Goal: Use online tool/utility: Utilize a website feature to perform a specific function

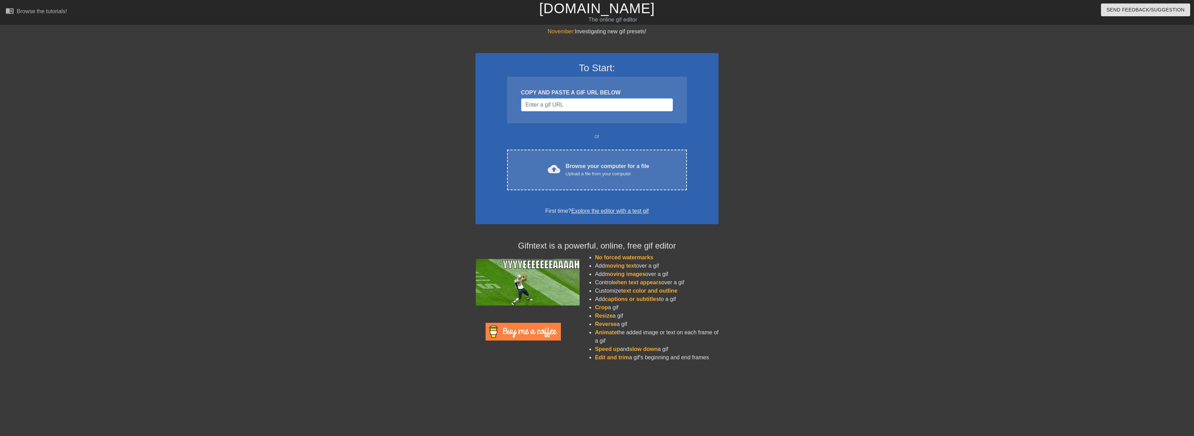
click at [612, 105] on input "Username" at bounding box center [597, 104] width 152 height 13
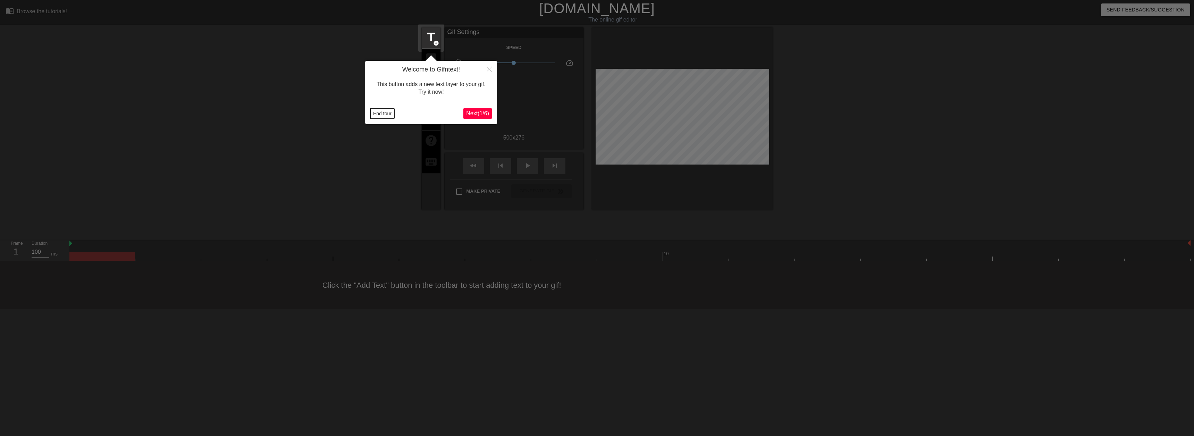
click at [373, 114] on button "End tour" at bounding box center [382, 113] width 24 height 10
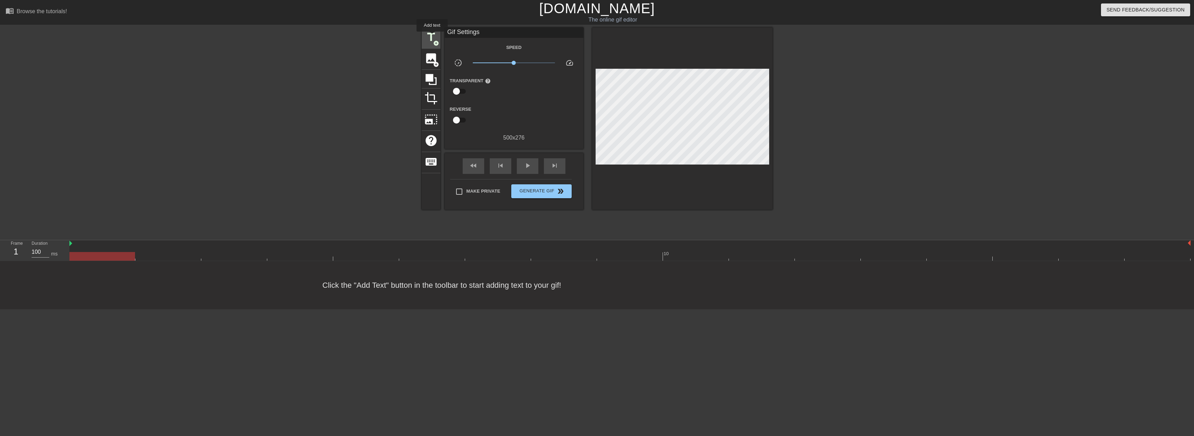
click at [432, 36] on span "title" at bounding box center [431, 37] width 13 height 13
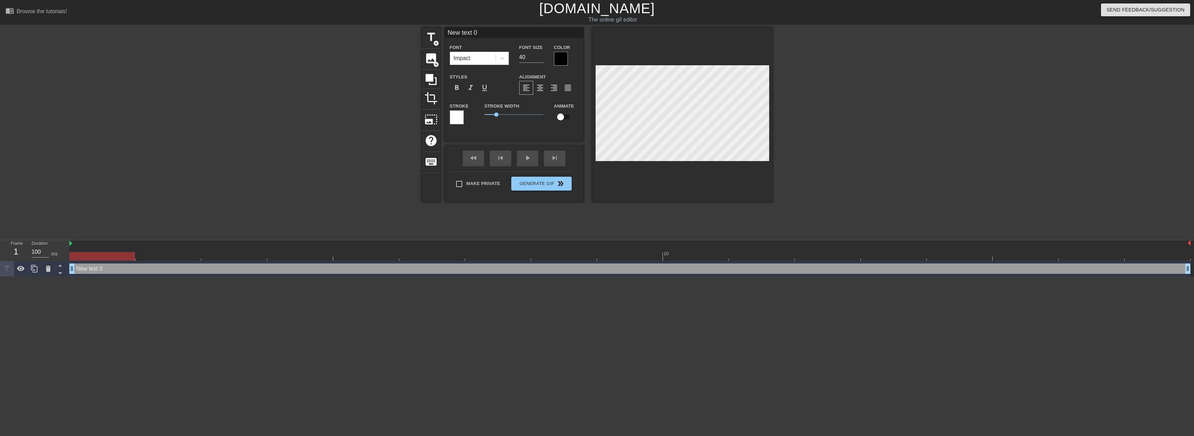
type input "r"
type textarea "ry"
type input "rya"
type textarea "rya"
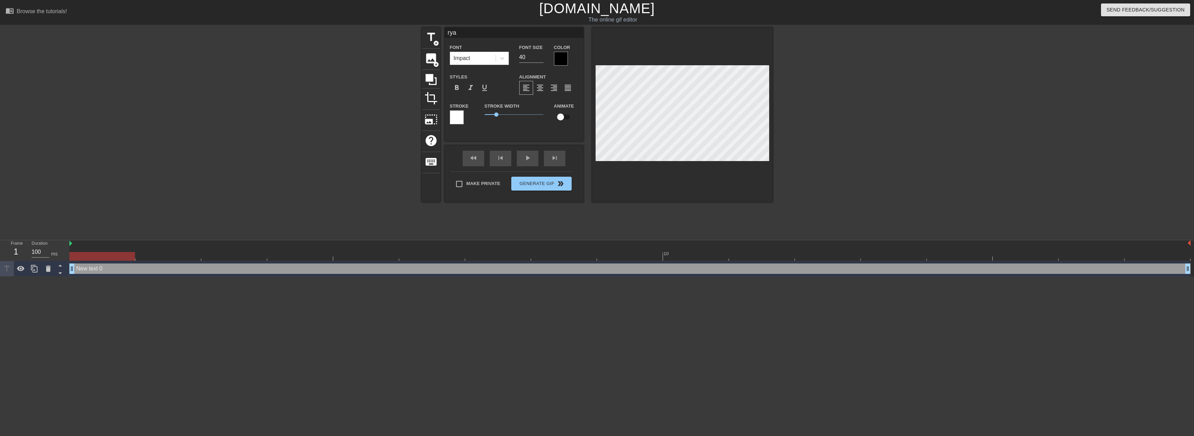
type input "[PERSON_NAME]"
type textarea "[PERSON_NAME]"
drag, startPoint x: 898, startPoint y: 120, endPoint x: 829, endPoint y: 120, distance: 69.1
click at [898, 120] on div "title add_circle image add_circle crop photo_size_select_large help keyboard [P…" at bounding box center [597, 131] width 1194 height 208
click at [836, 156] on div at bounding box center [833, 131] width 104 height 208
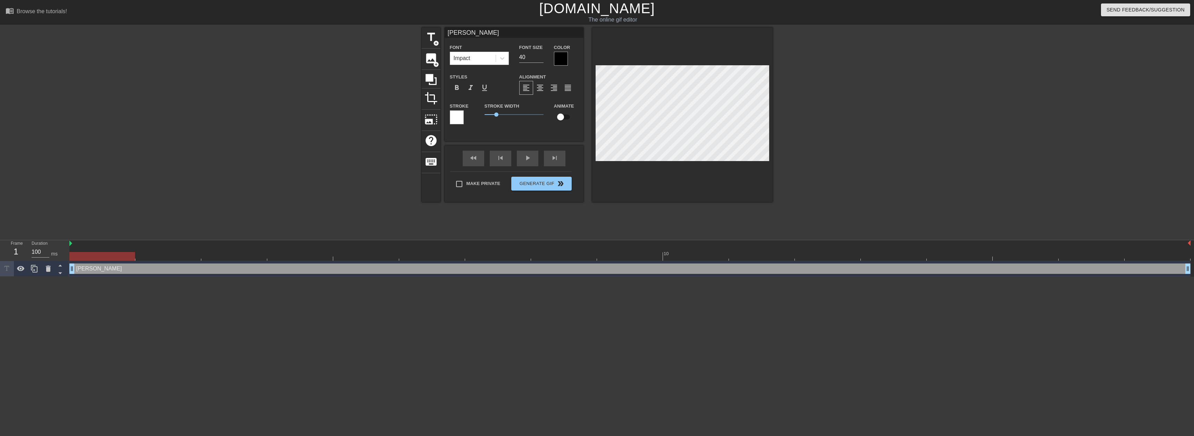
click at [849, 145] on div at bounding box center [833, 131] width 104 height 208
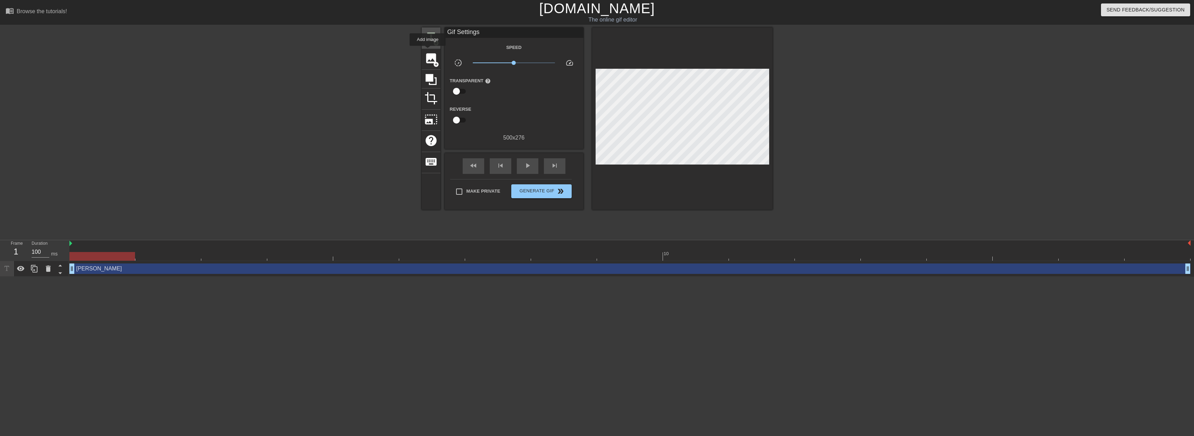
click at [430, 46] on div "title add_circle" at bounding box center [431, 37] width 19 height 21
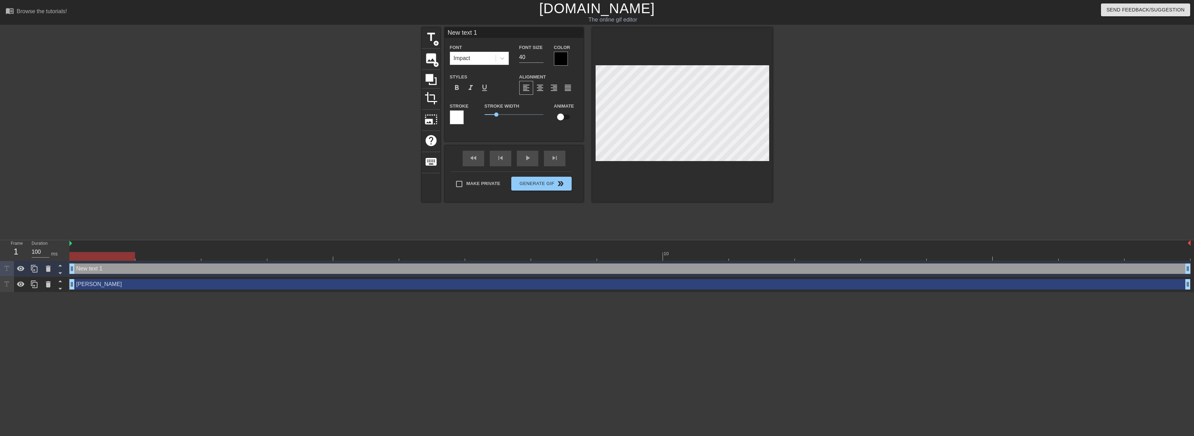
click at [486, 34] on input "New text 1" at bounding box center [514, 32] width 139 height 10
type input "PRs"
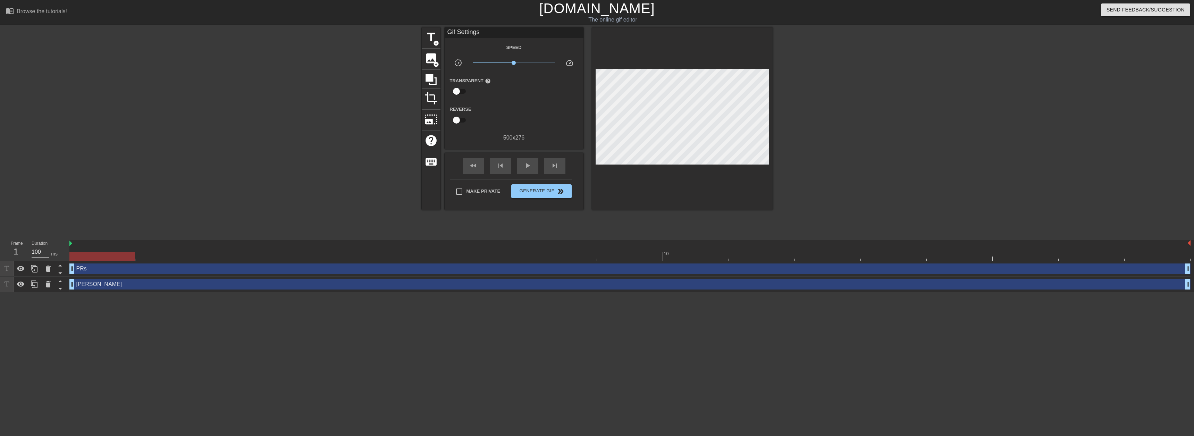
click at [878, 93] on div at bounding box center [833, 131] width 104 height 208
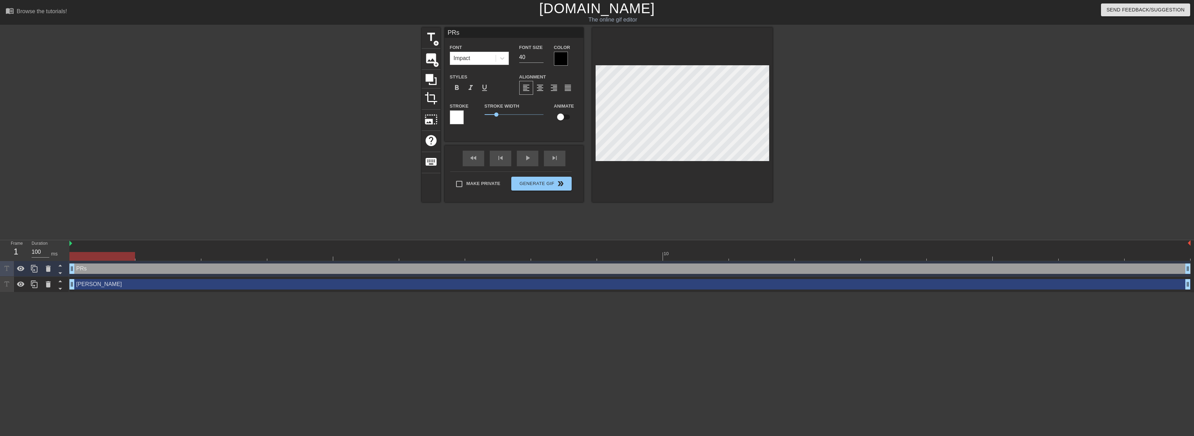
click at [879, 192] on div at bounding box center [833, 131] width 104 height 208
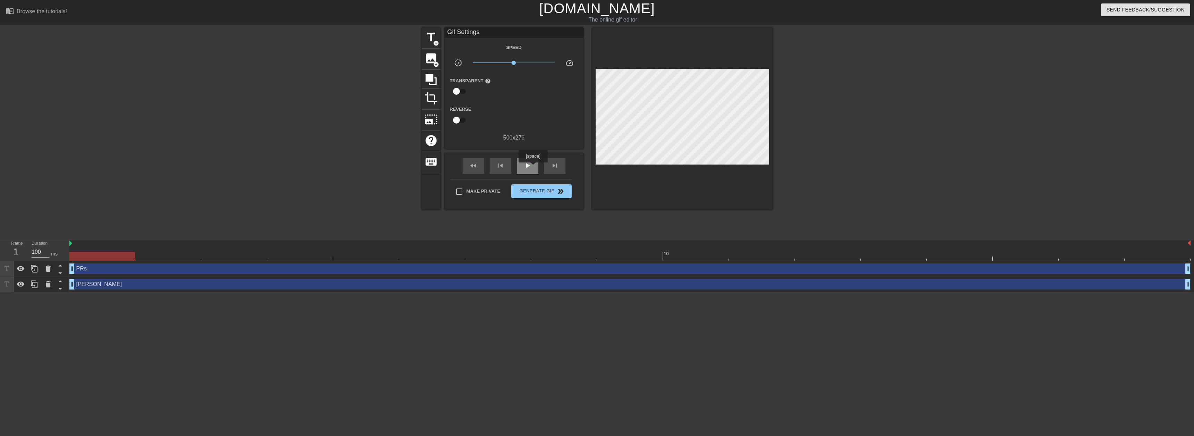
click at [533, 167] on div "play_arrow" at bounding box center [528, 166] width 22 height 16
click at [533, 167] on div "pause" at bounding box center [528, 166] width 22 height 16
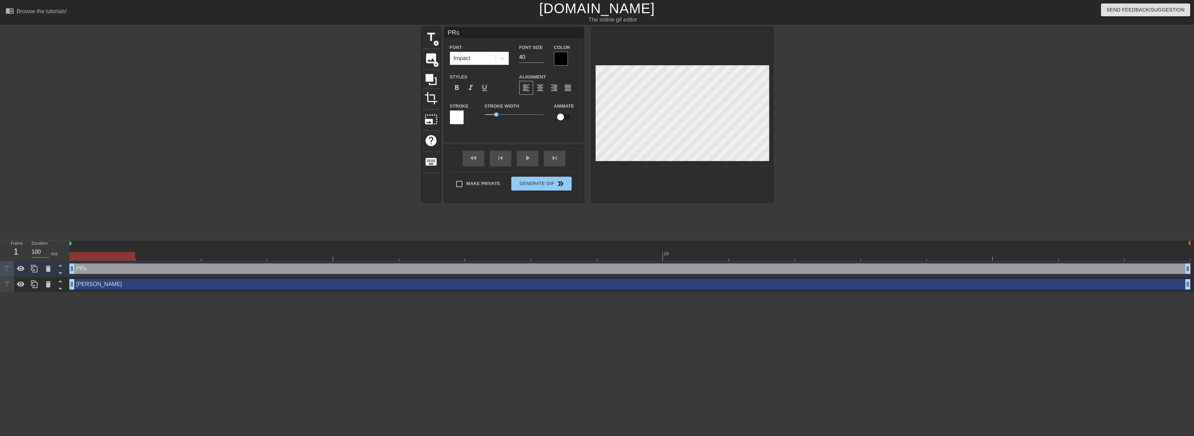
click at [565, 118] on input "checkbox" at bounding box center [561, 116] width 40 height 13
checkbox input "true"
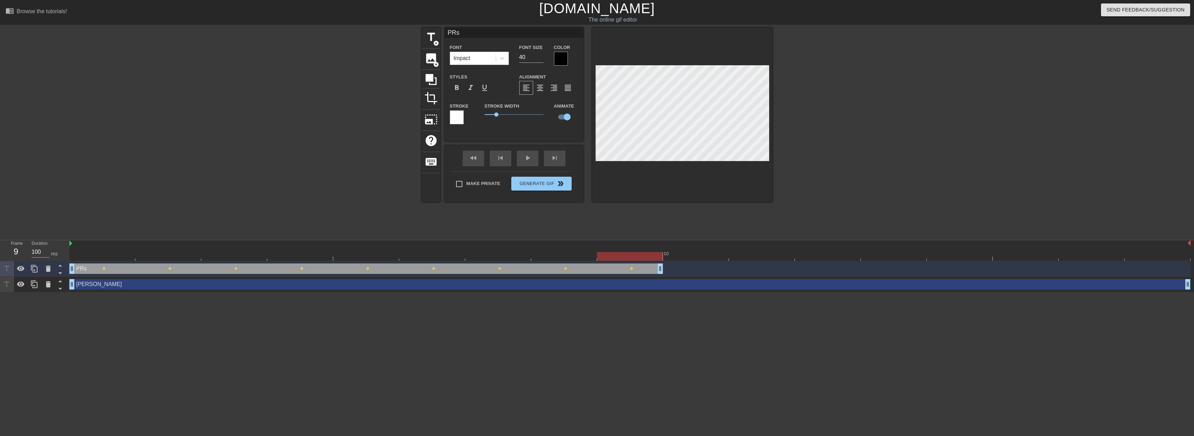
drag, startPoint x: 1188, startPoint y: 267, endPoint x: 673, endPoint y: 254, distance: 515.4
click at [673, 254] on div "10 PRs drag_handle drag_handle lens lens lens lens lens lens lens lens lens [PE…" at bounding box center [631, 266] width 1125 height 52
click at [483, 32] on input "PRs" at bounding box center [514, 32] width 139 height 10
type input "PR"
click at [851, 138] on div at bounding box center [833, 131] width 104 height 208
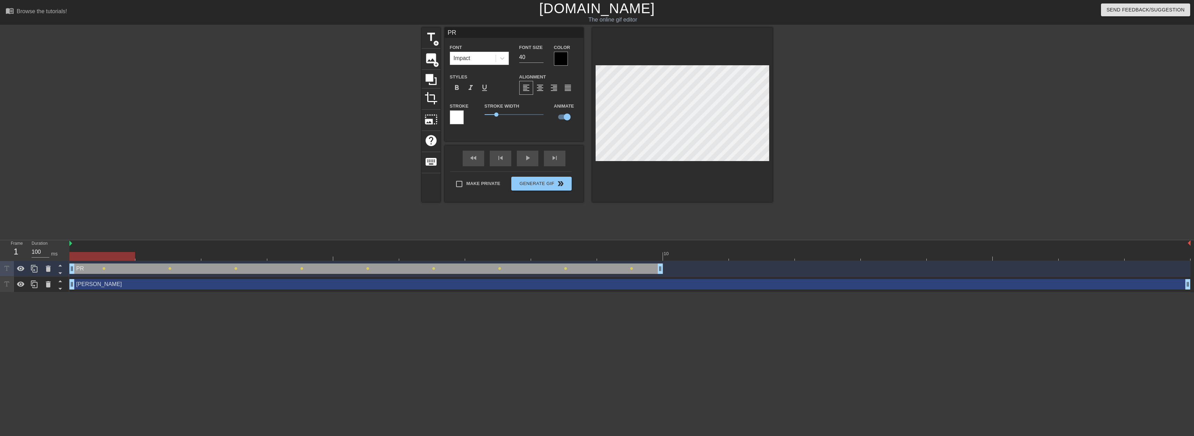
click at [823, 145] on div at bounding box center [833, 131] width 104 height 208
click at [437, 39] on span "title" at bounding box center [431, 37] width 13 height 13
type input "New text 2"
checkbox input "false"
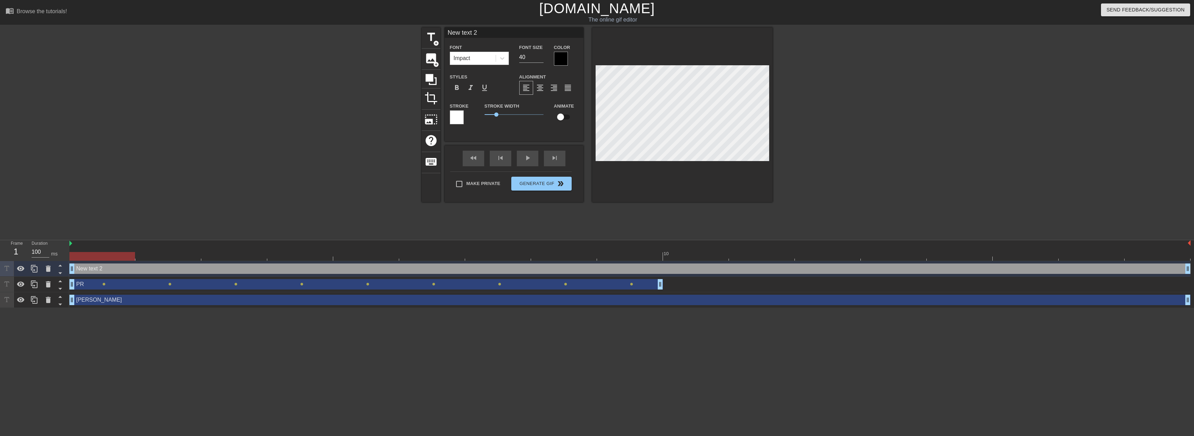
click at [485, 33] on input "New text 2" at bounding box center [514, 32] width 139 height 10
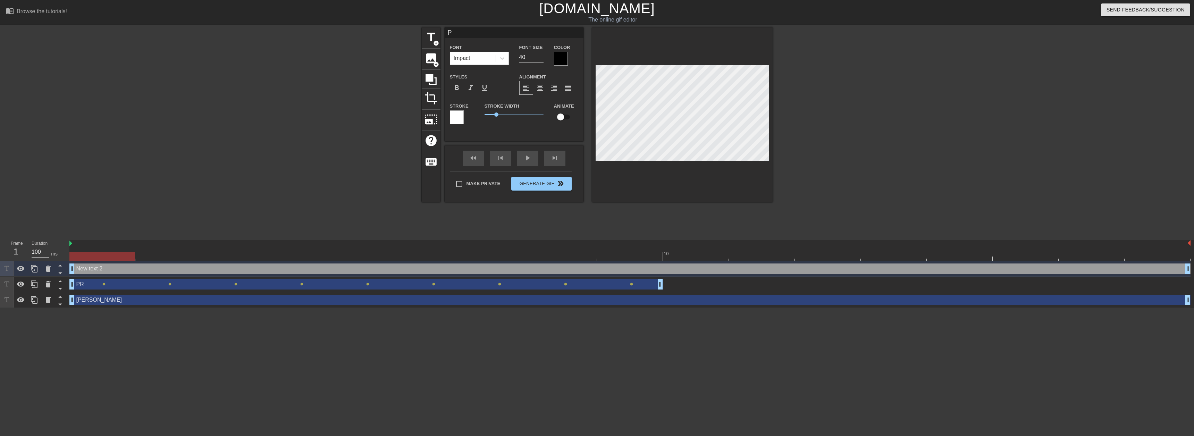
type input "PR"
click at [935, 108] on div "title add_circle image add_circle crop photo_size_select_large help keyboard PR…" at bounding box center [597, 131] width 1194 height 208
checkbox input "true"
click at [563, 116] on input "checkbox" at bounding box center [561, 116] width 40 height 13
checkbox input "true"
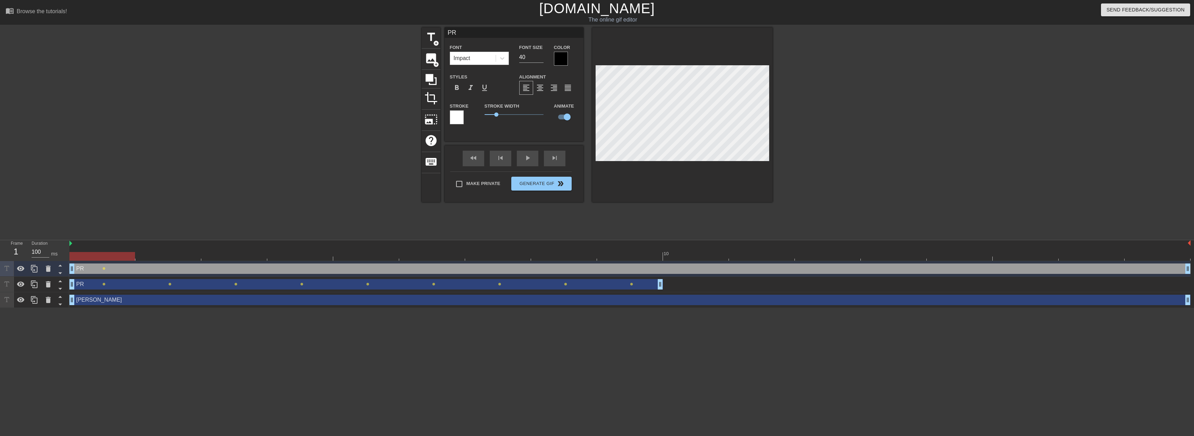
click at [866, 158] on div at bounding box center [833, 131] width 104 height 208
click at [534, 158] on div "play_arrow" at bounding box center [528, 159] width 22 height 16
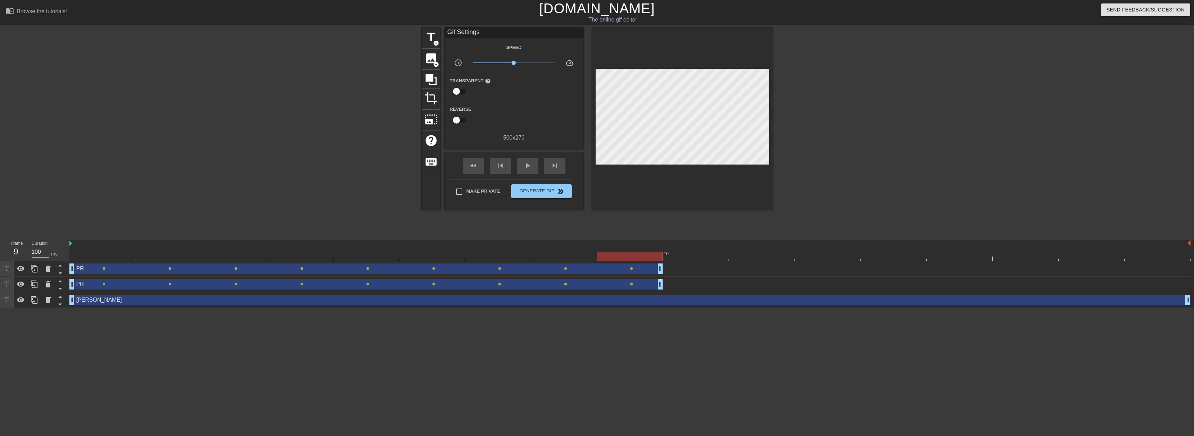
drag, startPoint x: 1187, startPoint y: 269, endPoint x: 687, endPoint y: 275, distance: 499.7
click at [687, 275] on div "PR drag_handle drag_handle lens lens lens lens lens lens lens lens lens" at bounding box center [630, 269] width 1122 height 16
click at [527, 168] on span "play_arrow" at bounding box center [528, 165] width 8 height 8
click at [525, 169] on span "pause" at bounding box center [528, 165] width 8 height 8
click at [108, 263] on div "PR drag_handle drag_handle lens lens lens lens lens lens lens lens lens" at bounding box center [630, 269] width 1122 height 16
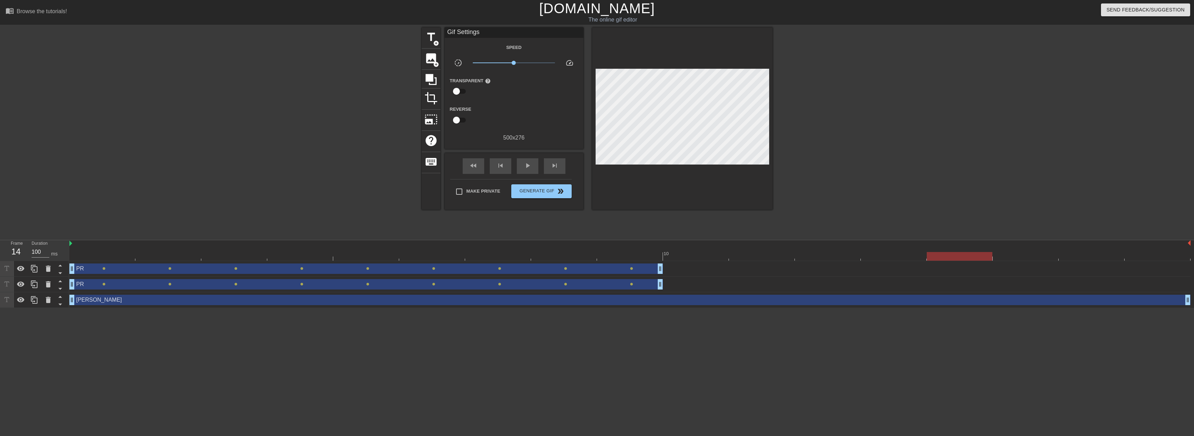
click at [111, 256] on div at bounding box center [630, 256] width 1122 height 9
click at [88, 268] on div "PR drag_handle drag_handle" at bounding box center [366, 269] width 594 height 10
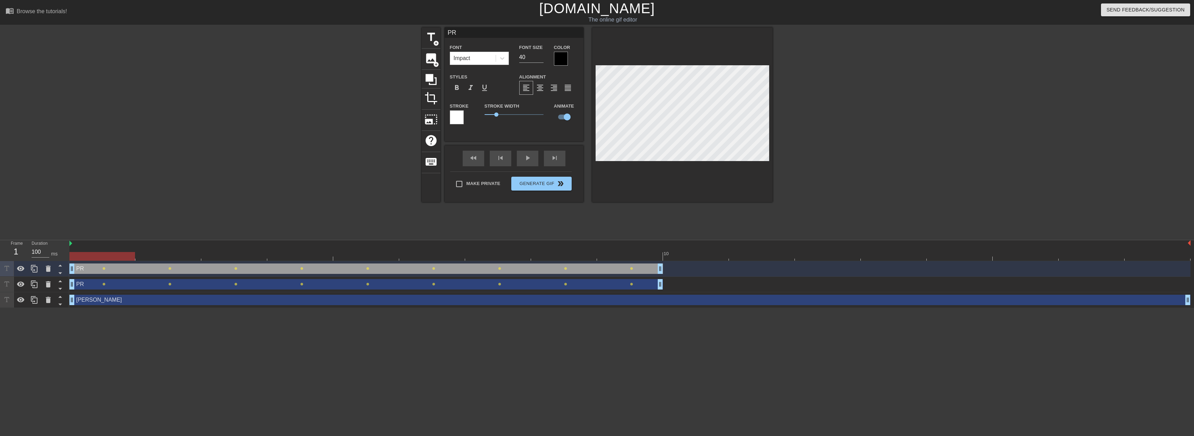
click at [561, 58] on div at bounding box center [561, 59] width 14 height 14
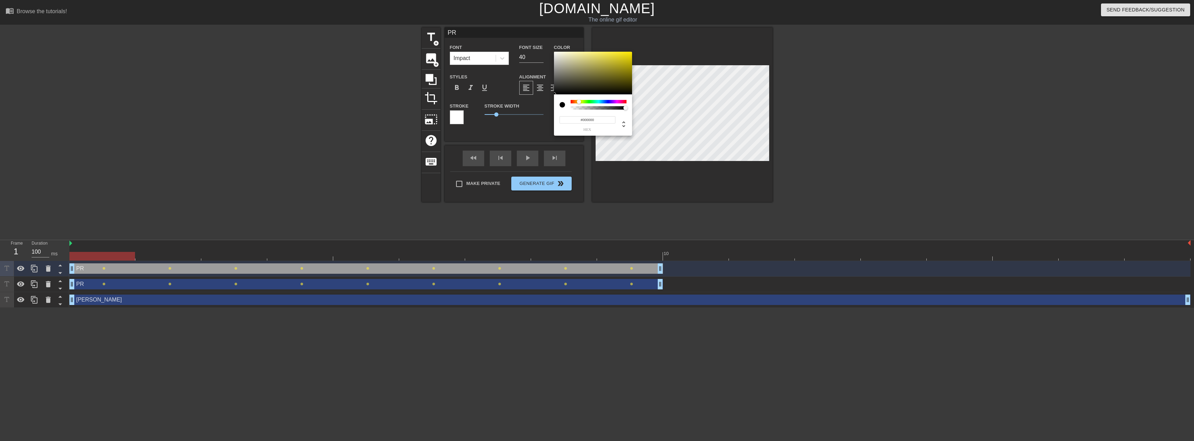
drag, startPoint x: 572, startPoint y: 102, endPoint x: 579, endPoint y: 102, distance: 7.3
click at [579, 102] on div at bounding box center [579, 102] width 4 height 4
drag, startPoint x: 615, startPoint y: 61, endPoint x: 590, endPoint y: 64, distance: 25.1
click at [590, 64] on div at bounding box center [593, 73] width 78 height 43
drag, startPoint x: 575, startPoint y: 101, endPoint x: 563, endPoint y: 101, distance: 11.8
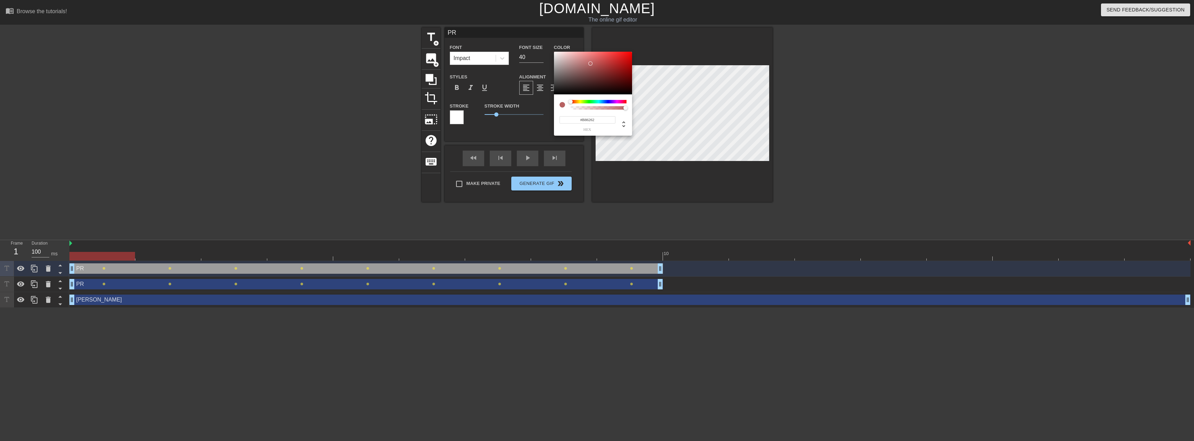
click at [563, 101] on div at bounding box center [593, 105] width 67 height 10
type input "#D11D1D"
drag, startPoint x: 588, startPoint y: 66, endPoint x: 621, endPoint y: 59, distance: 33.6
click at [621, 59] on div at bounding box center [593, 73] width 78 height 43
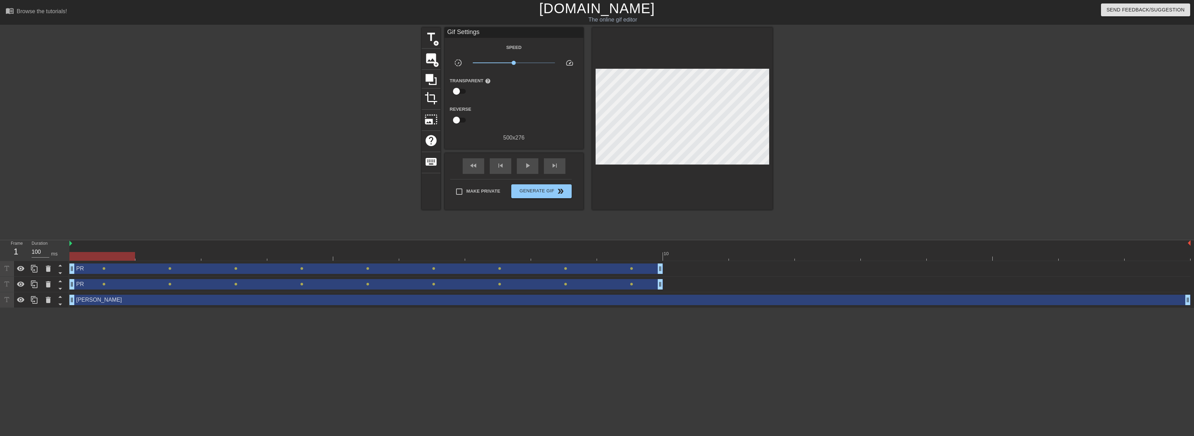
click at [89, 285] on div "PR drag_handle drag_handle" at bounding box center [366, 284] width 594 height 10
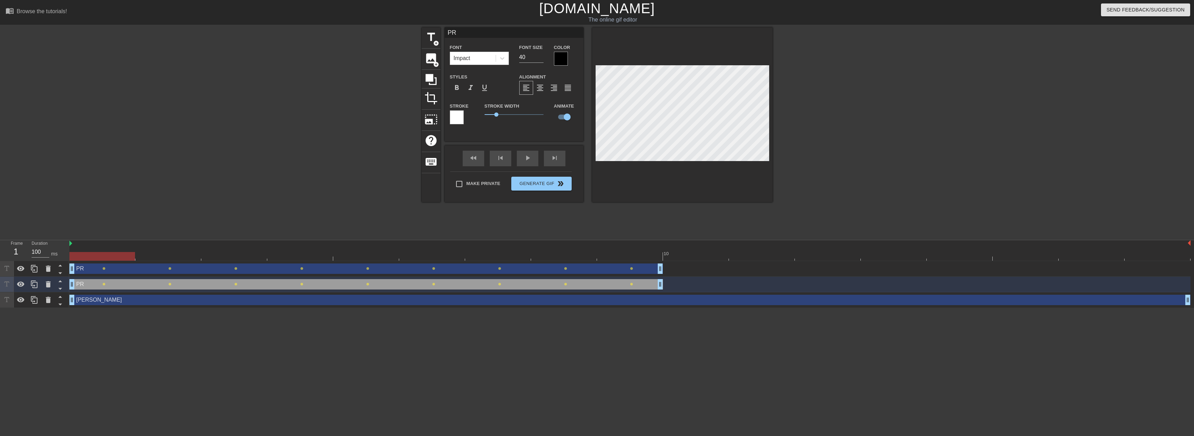
click at [563, 57] on div at bounding box center [561, 59] width 14 height 14
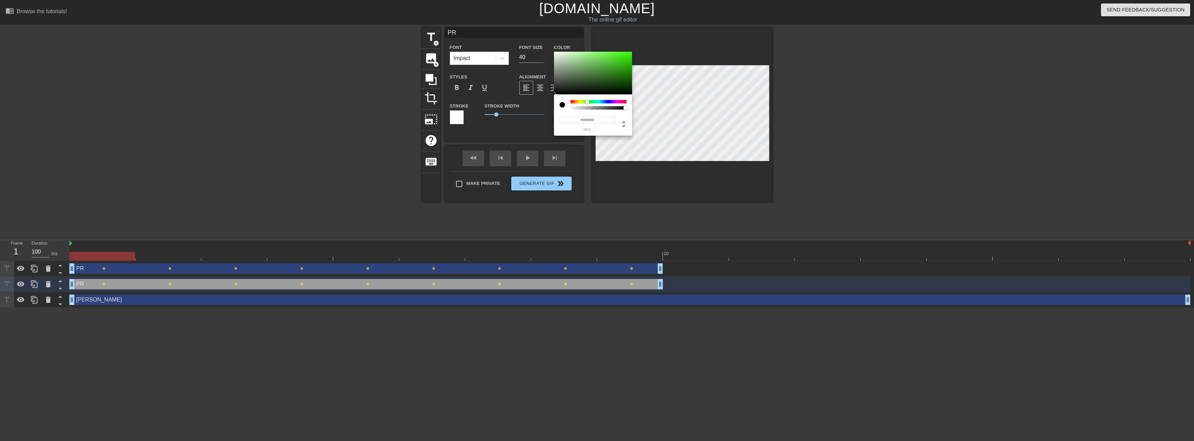
click at [588, 103] on div at bounding box center [599, 101] width 56 height 3
type input "#44BC2E"
click at [613, 63] on div at bounding box center [593, 73] width 78 height 43
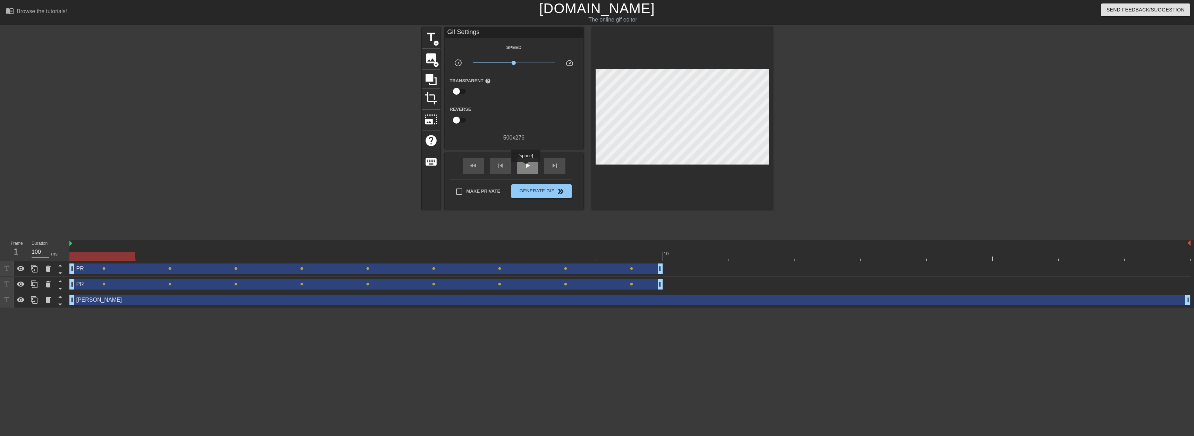
click at [526, 167] on span "play_arrow" at bounding box center [528, 165] width 8 height 8
click at [91, 257] on div at bounding box center [630, 256] width 1122 height 9
click at [425, 34] on span "title" at bounding box center [431, 37] width 13 height 13
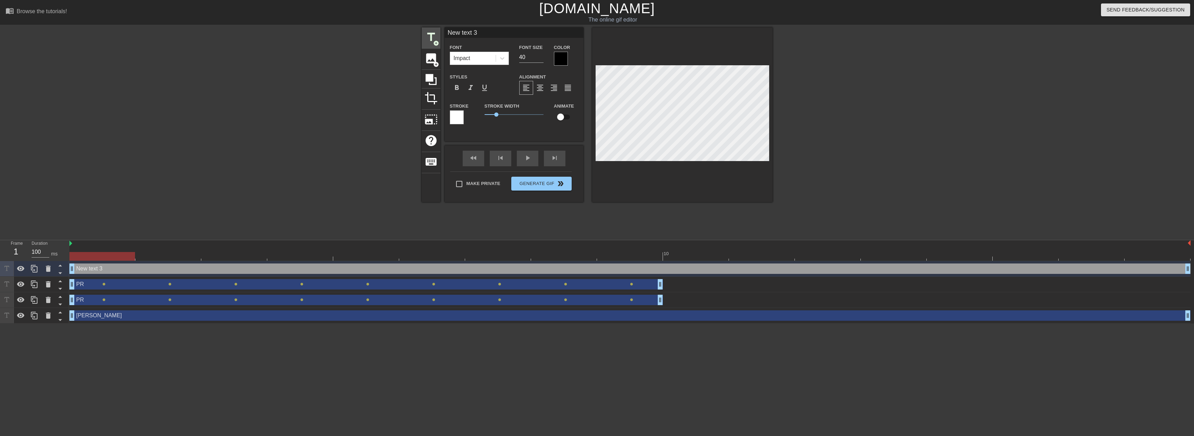
type input "G"
type textarea "G"
type input "Gi"
type textarea "Gi"
type input "Git"
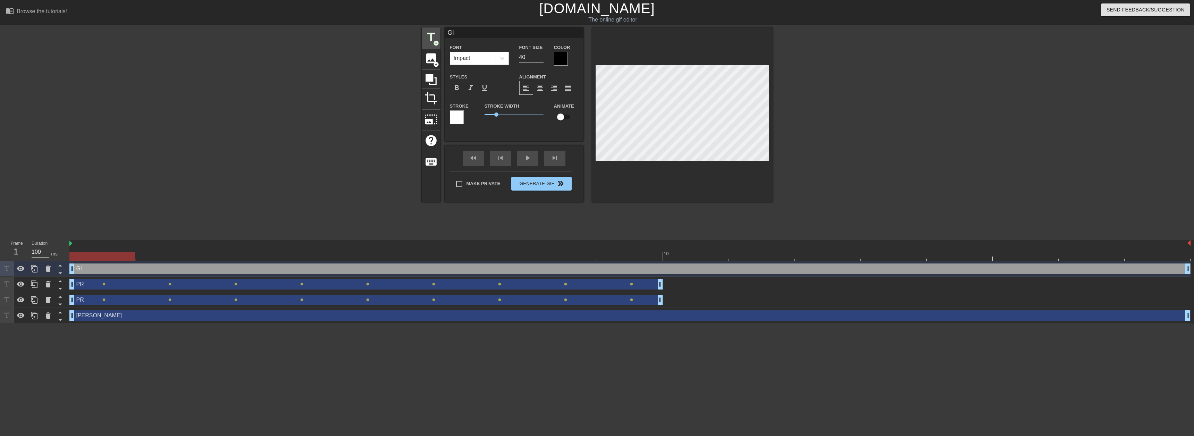
type textarea "Git"
type input "GitH"
type textarea "GitH"
type input "GitHu"
type textarea "GitHu"
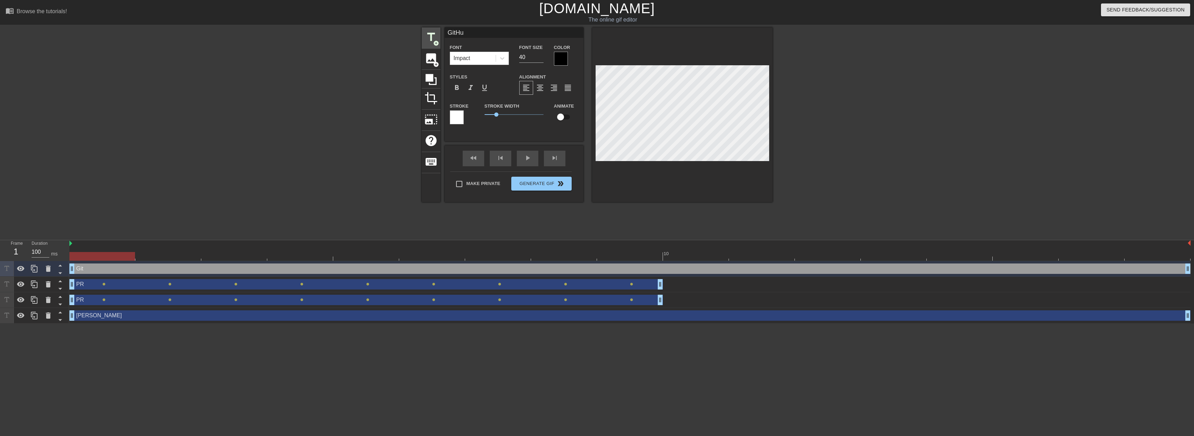
type input "GitHub"
type textarea "GitHub"
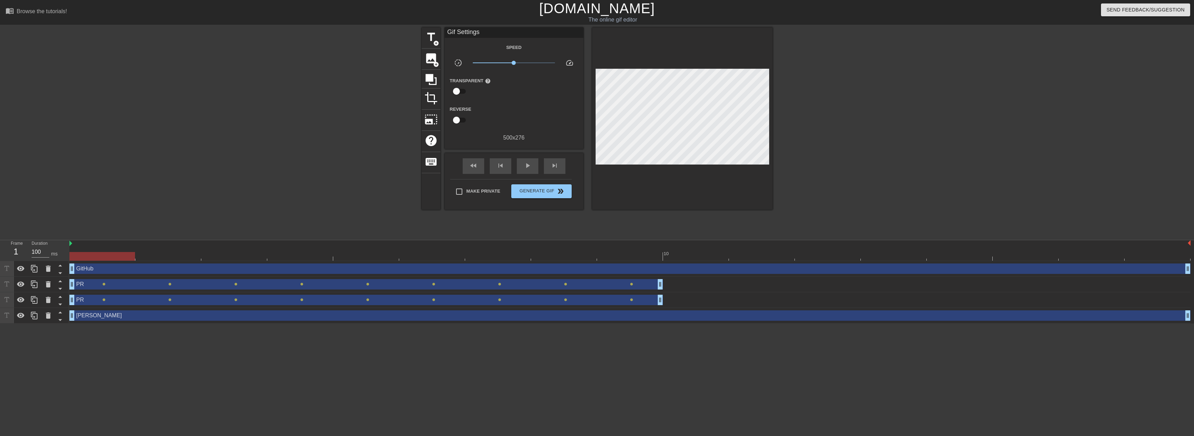
click at [958, 102] on div "title add_circle image add_circle crop photo_size_select_large help keyboard Gi…" at bounding box center [597, 131] width 1194 height 208
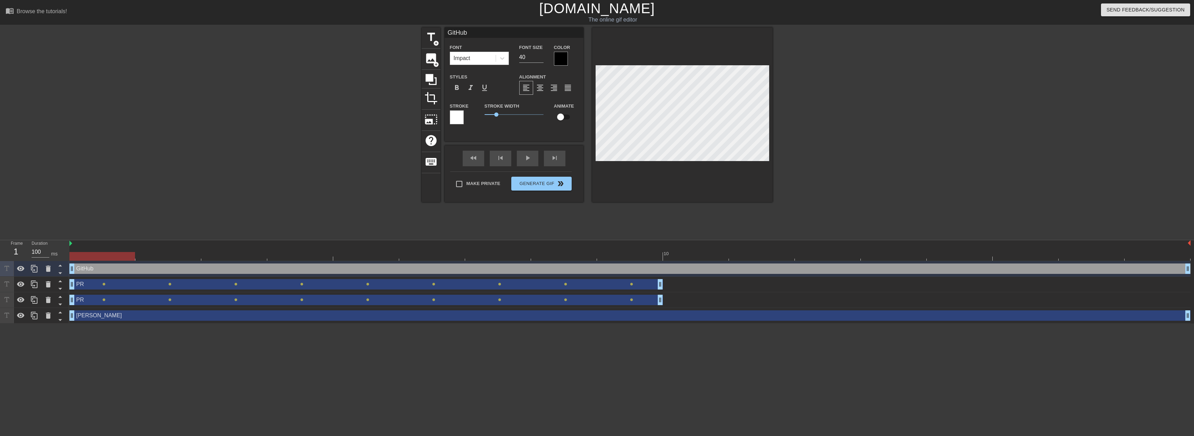
click at [883, 131] on div at bounding box center [833, 131] width 104 height 208
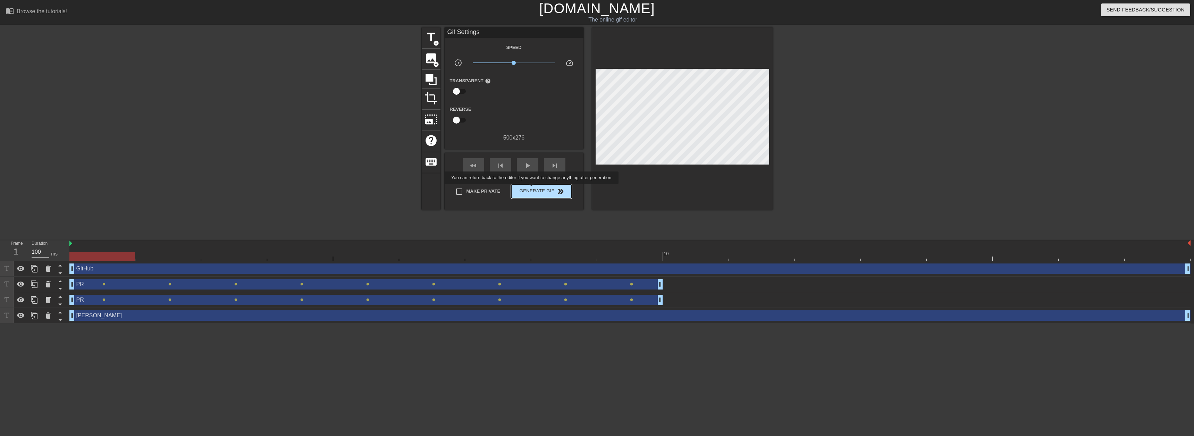
click at [532, 189] on span "Generate Gif double_arrow" at bounding box center [541, 191] width 55 height 8
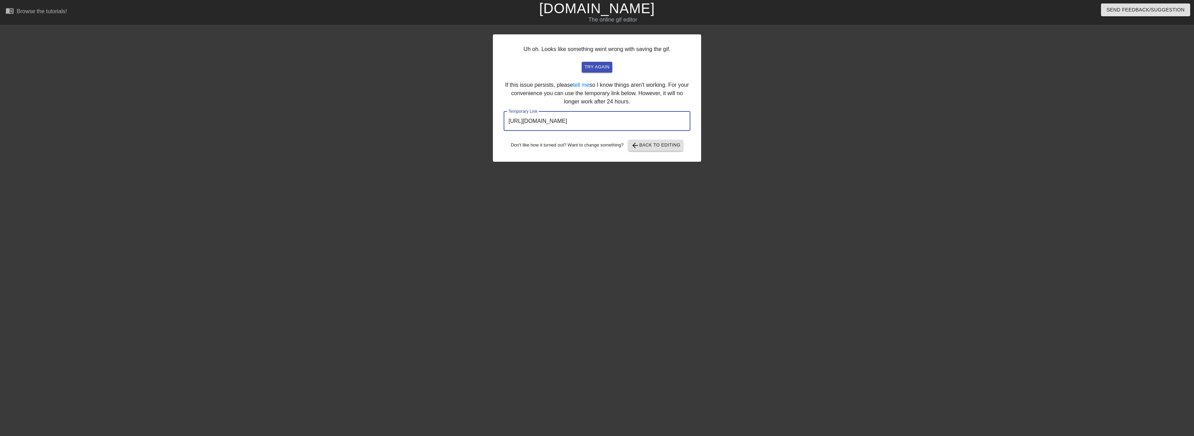
click at [643, 125] on input "[URL][DOMAIN_NAME]" at bounding box center [597, 120] width 187 height 19
